Goal: Information Seeking & Learning: Learn about a topic

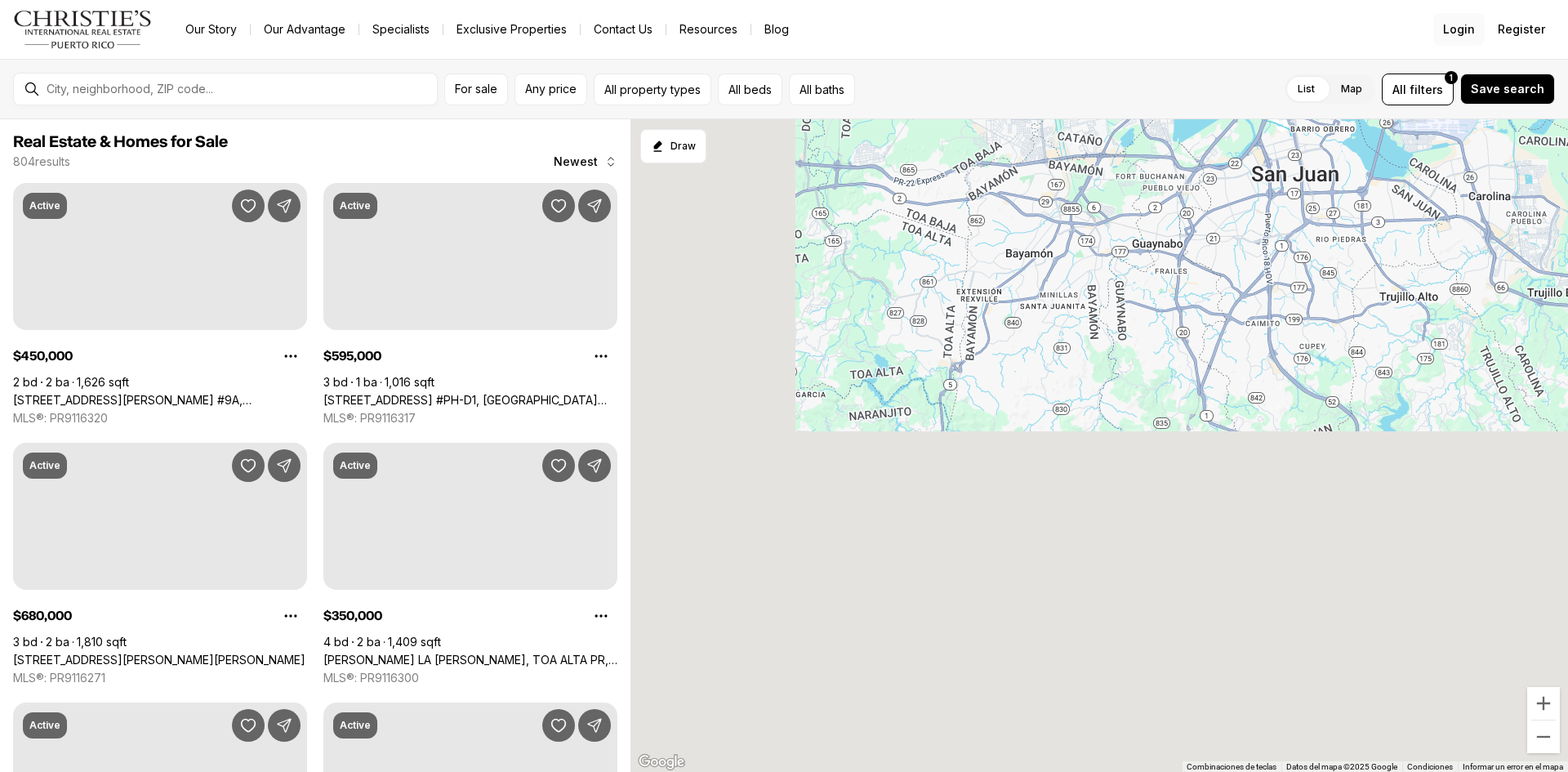
click at [1483, 31] on div "Go to: Homepage Our Story Our Advantage Specialists Exclusive Properties Contac…" at bounding box center [784, 386] width 1568 height 772
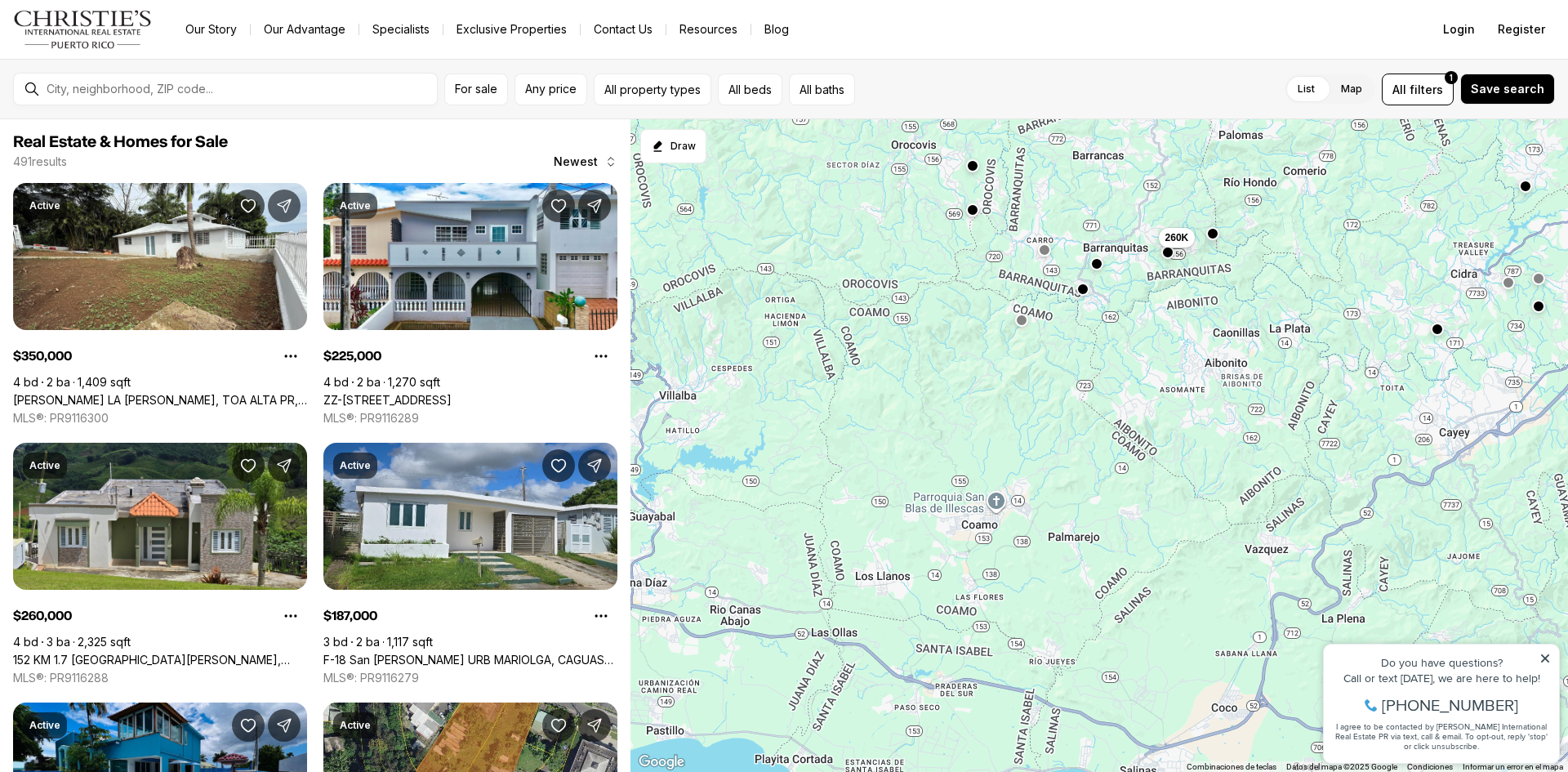
drag, startPoint x: 914, startPoint y: 638, endPoint x: 1221, endPoint y: 187, distance: 545.6
click at [1221, 187] on div "800K 700K 225K 545K 895K 350K 1.38M 410K 350K 187K 260K 45K" at bounding box center [1099, 446] width 938 height 654
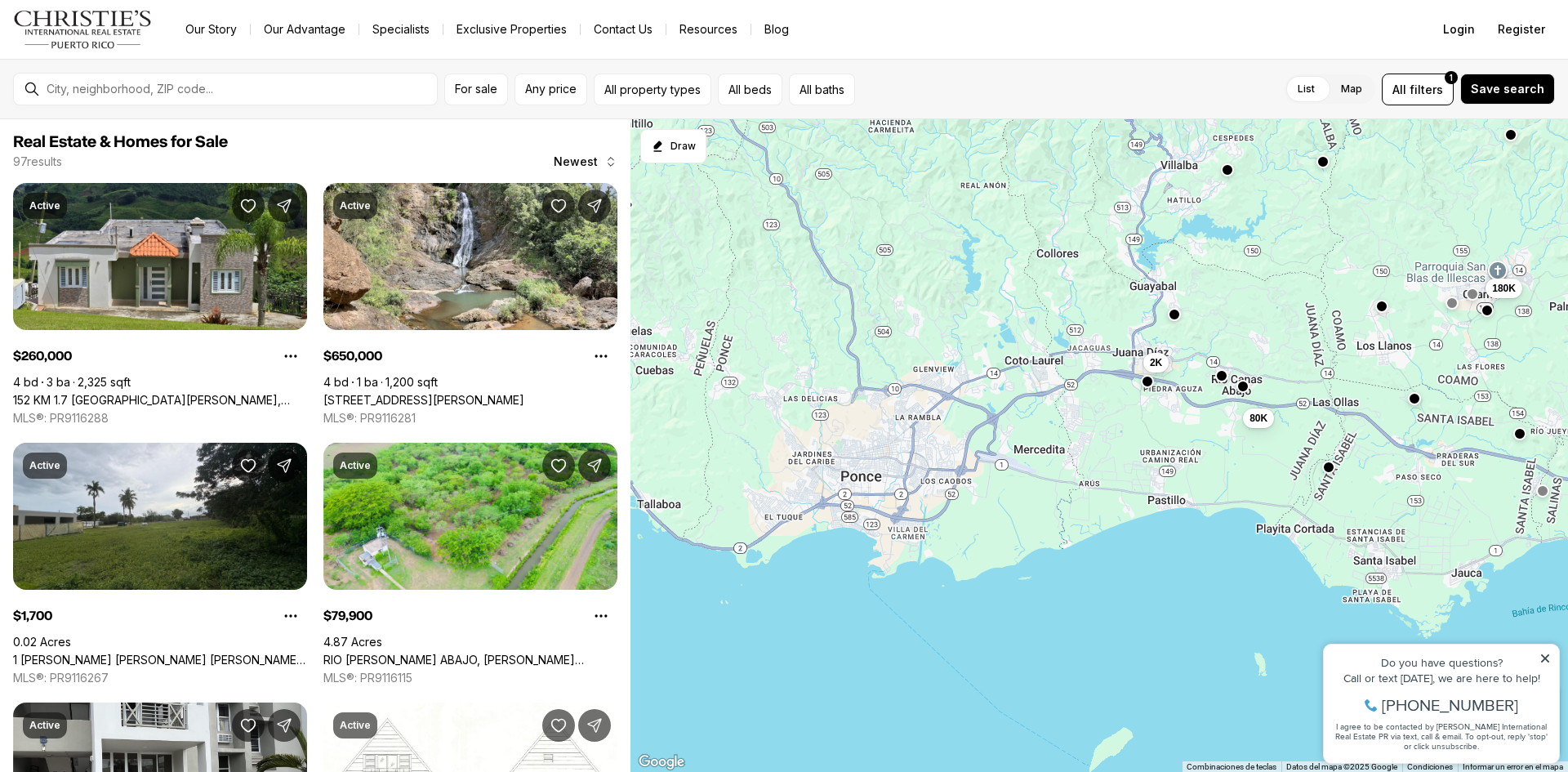
drag, startPoint x: 937, startPoint y: 586, endPoint x: 1489, endPoint y: 341, distance: 603.9
click at [1489, 341] on div "1.15M 260K 90K 175K 85K 785K 165K 650K 2K 80K 90K 180K" at bounding box center [1099, 446] width 938 height 654
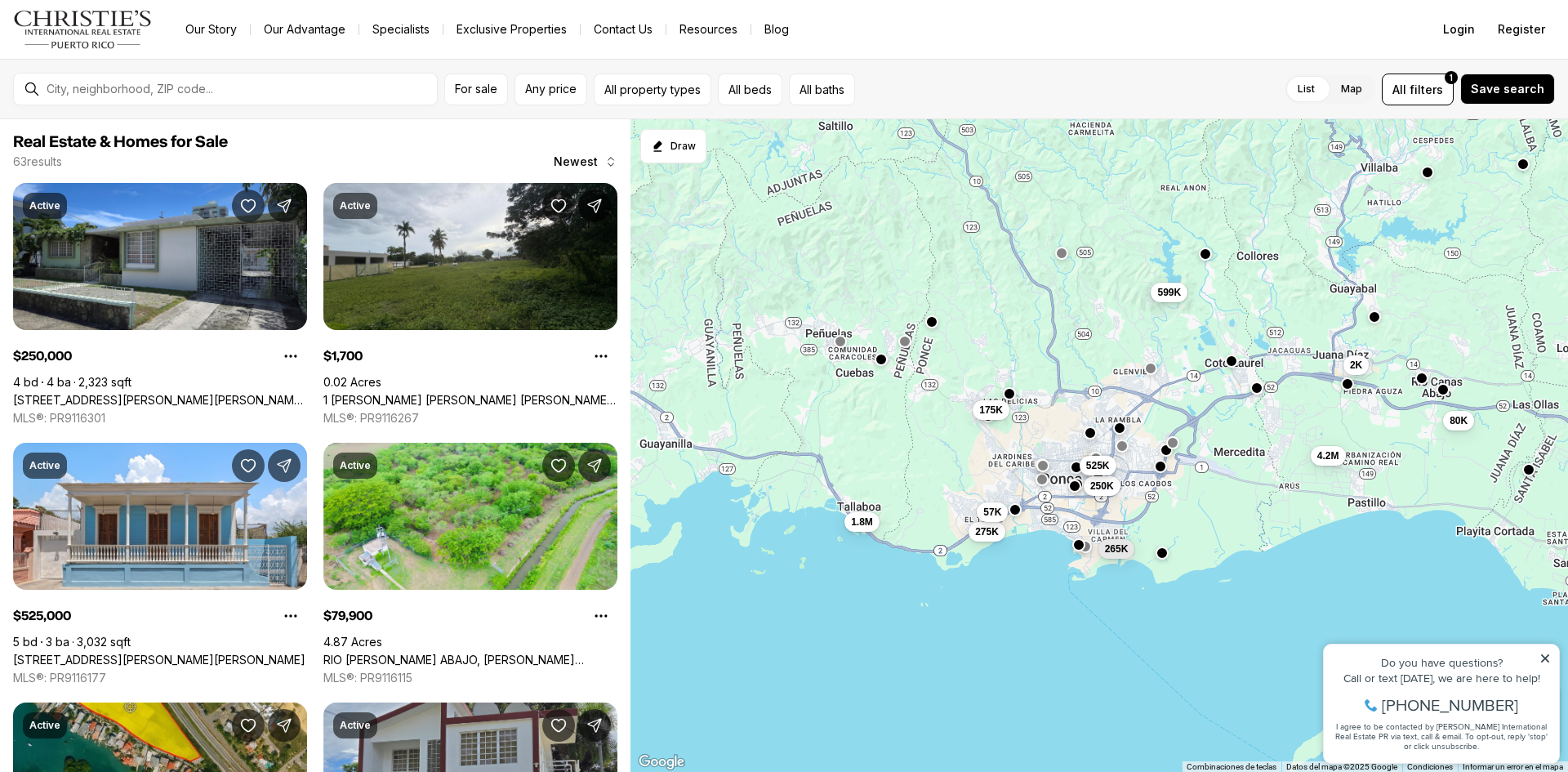
drag, startPoint x: 1004, startPoint y: 526, endPoint x: 1257, endPoint y: 528, distance: 253.0
click at [1257, 528] on div "2K 80K 180K 250K 525K 1.8M 599K 175K 275K 4.2M 57K 265K" at bounding box center [1099, 446] width 938 height 654
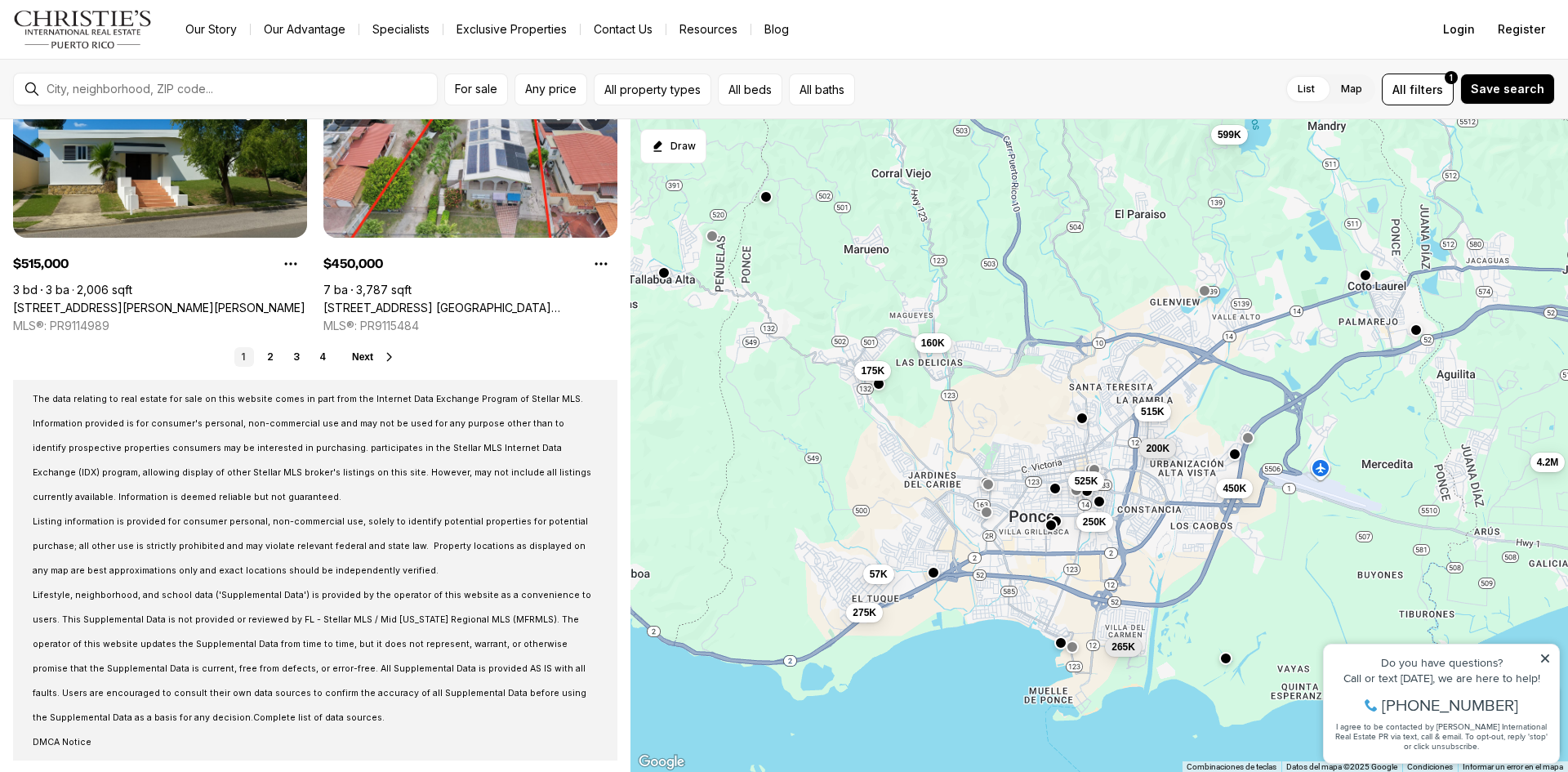
scroll to position [1393, 0]
